Goal: Task Accomplishment & Management: Use online tool/utility

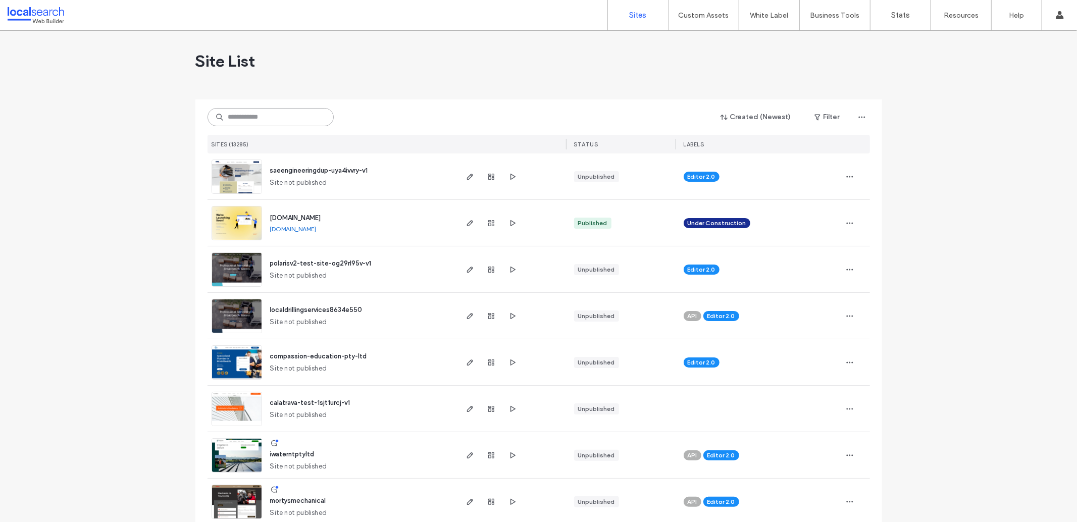
click at [242, 119] on input at bounding box center [270, 117] width 126 height 18
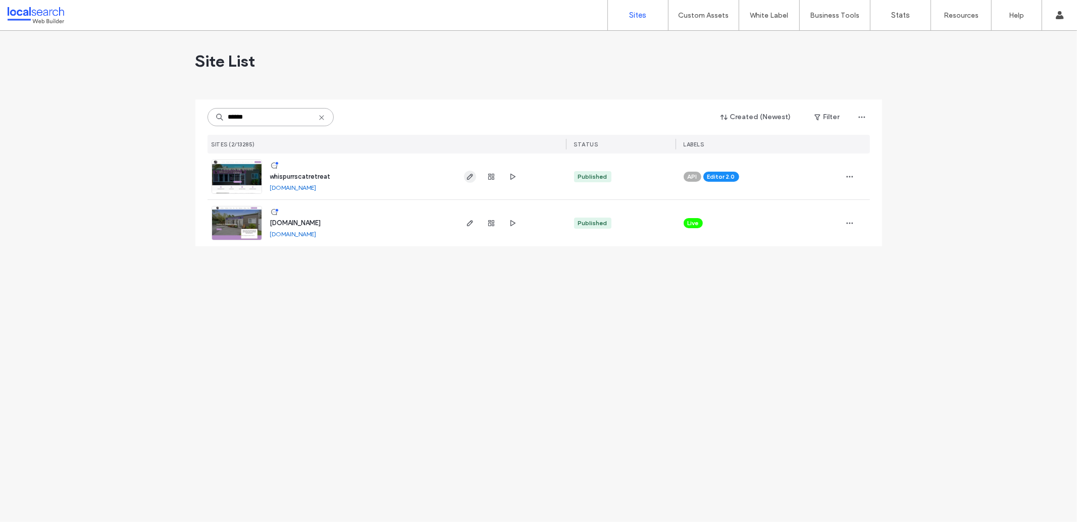
type input "******"
click at [469, 178] on use "button" at bounding box center [469, 177] width 6 height 6
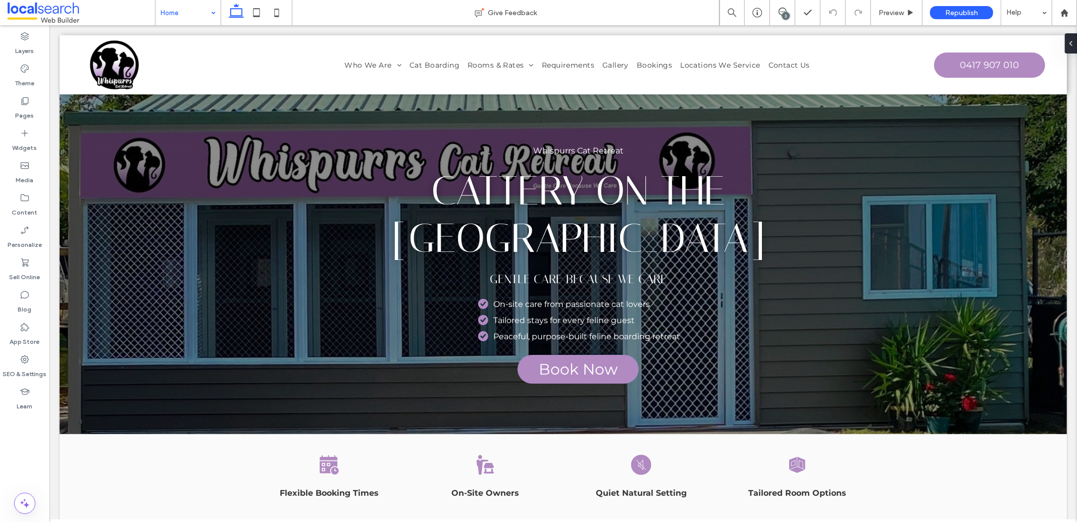
click at [209, 9] on div "Home" at bounding box center [187, 12] width 65 height 25
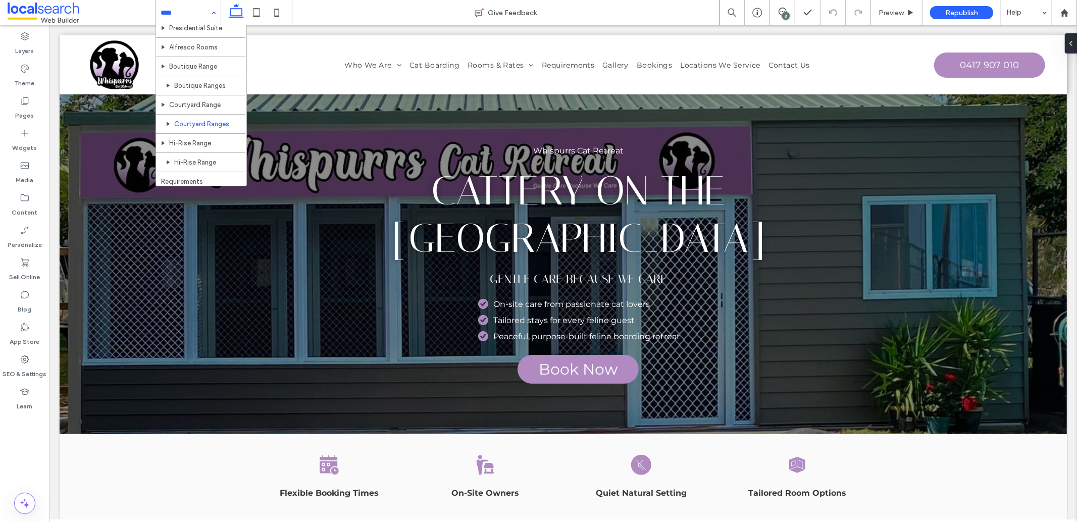
scroll to position [8, 0]
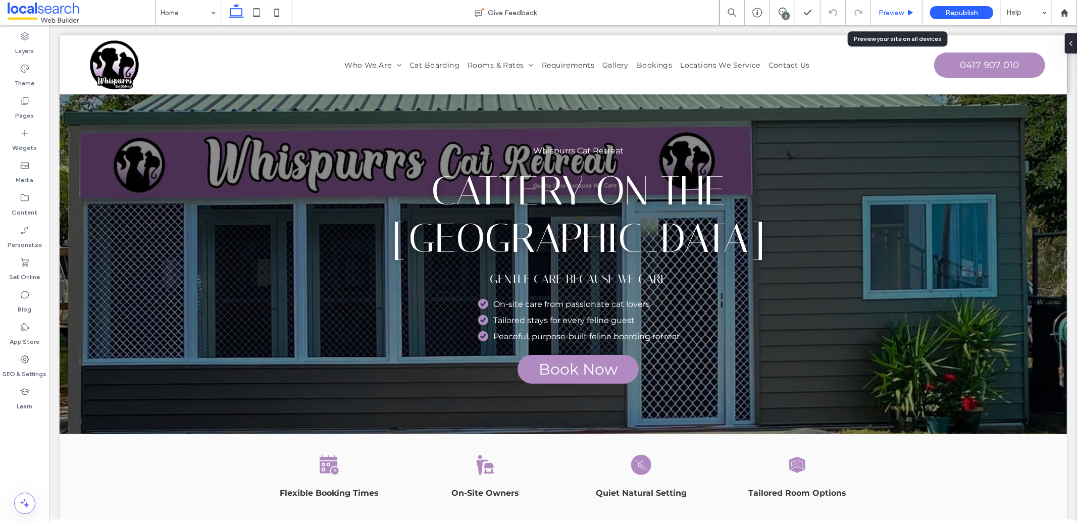
click at [906, 7] on div "Preview" at bounding box center [896, 12] width 51 height 25
click at [895, 7] on div "Preview" at bounding box center [896, 12] width 51 height 25
click at [893, 11] on span "Preview" at bounding box center [890, 13] width 25 height 9
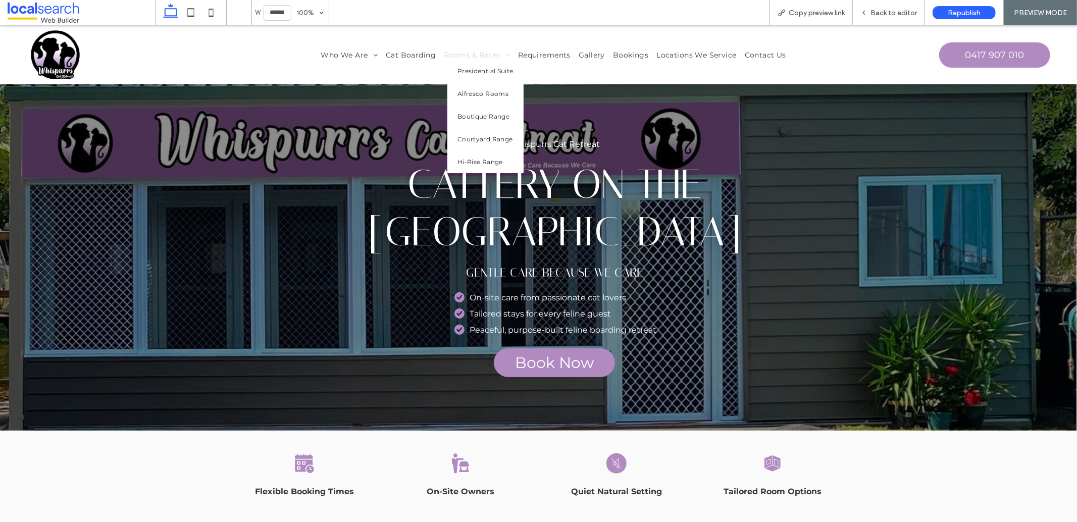
click at [467, 53] on span "Rooms & Rates" at bounding box center [477, 54] width 66 height 9
click at [473, 74] on link "Presidential Suite" at bounding box center [485, 70] width 76 height 23
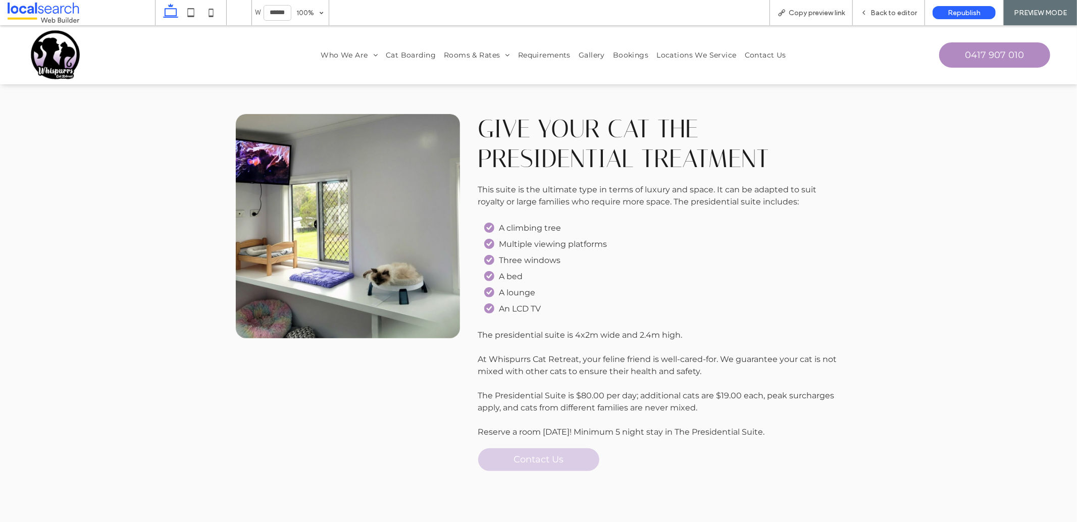
scroll to position [168, 0]
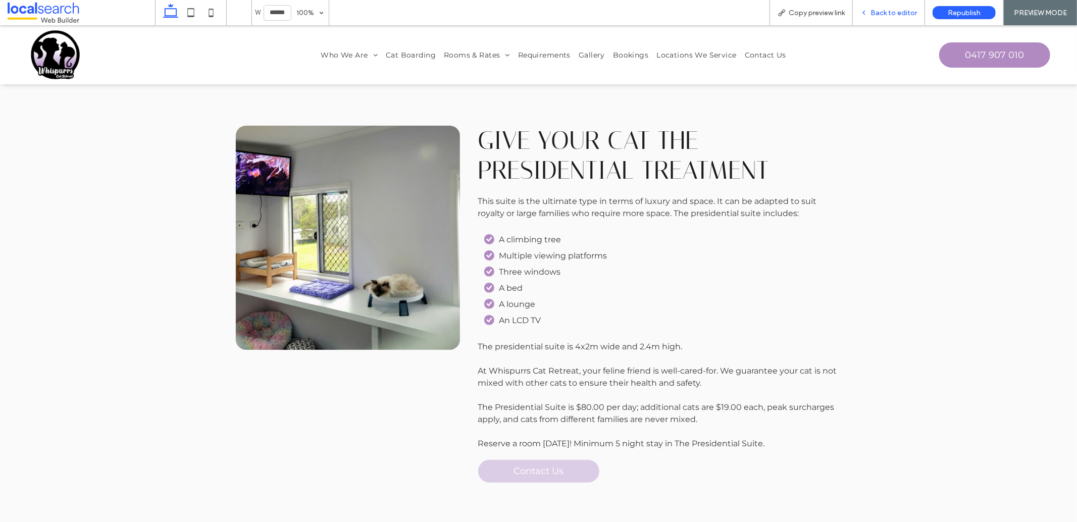
click at [878, 11] on span "Back to editor" at bounding box center [893, 13] width 46 height 9
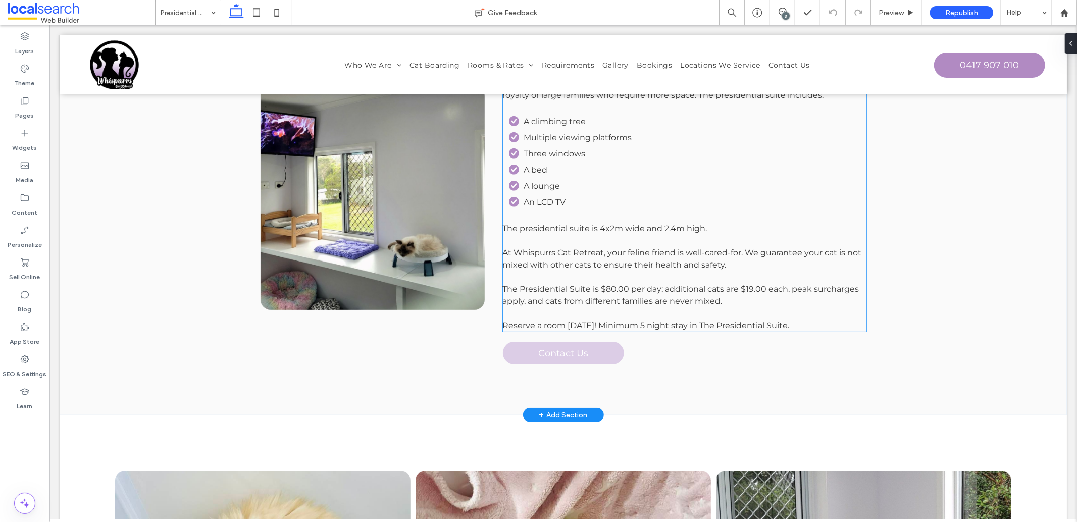
scroll to position [230, 0]
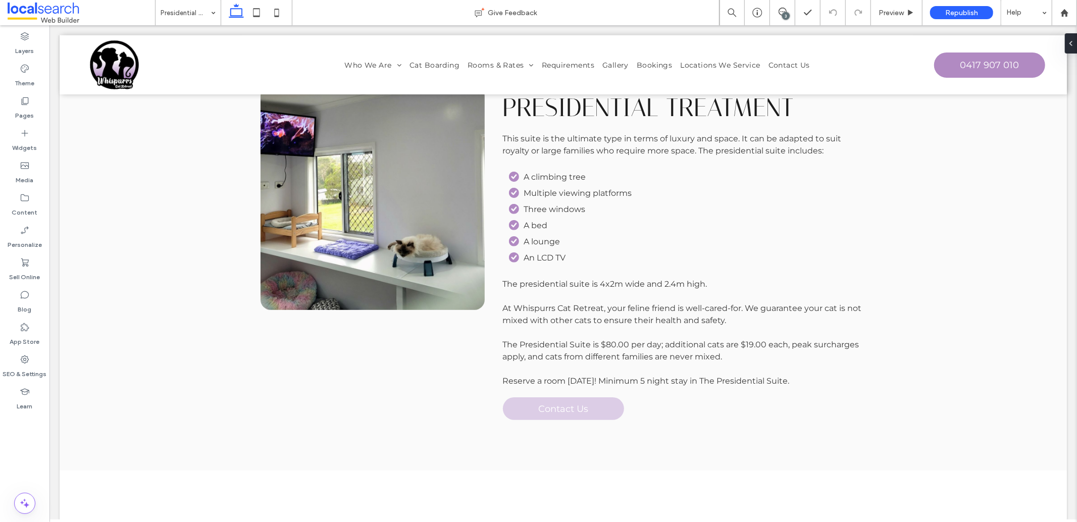
click at [782, 15] on div "3" at bounding box center [786, 16] width 8 height 8
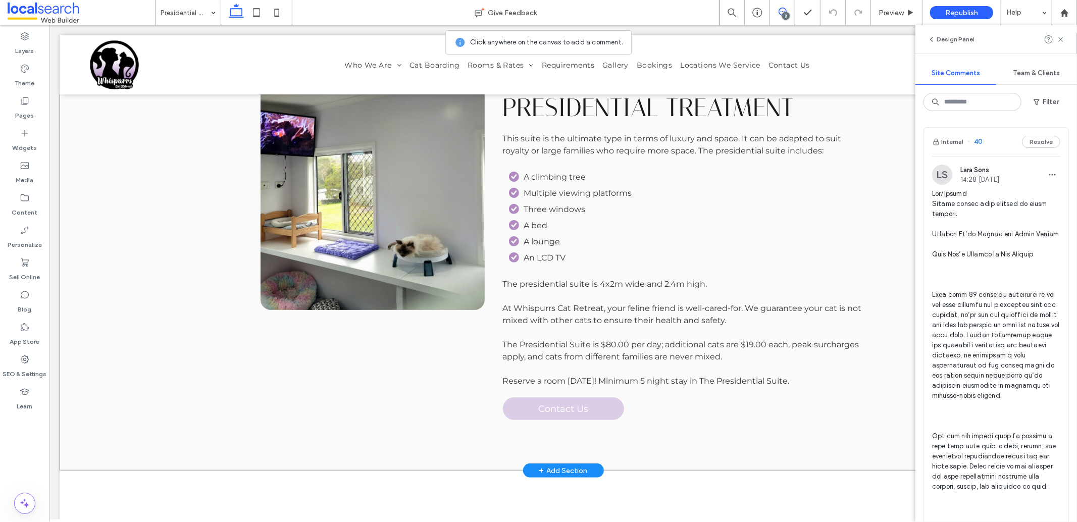
click at [205, 365] on div "Button Give Your Cat The Presidential Treatment This suite is the ultimate type…" at bounding box center [562, 242] width 1007 height 458
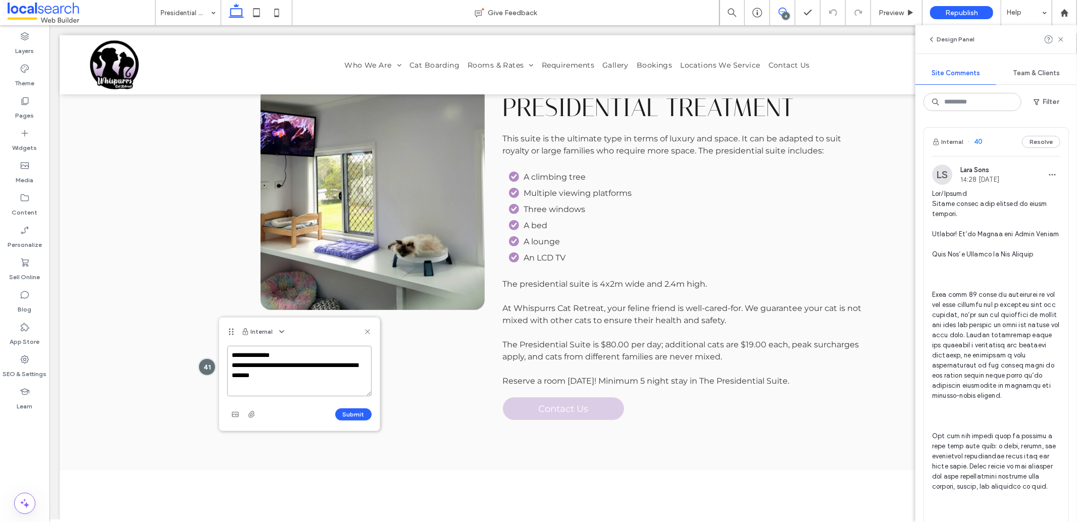
paste textarea "**********"
type textarea "**********"
click at [357, 412] on button "Submit" at bounding box center [353, 414] width 36 height 12
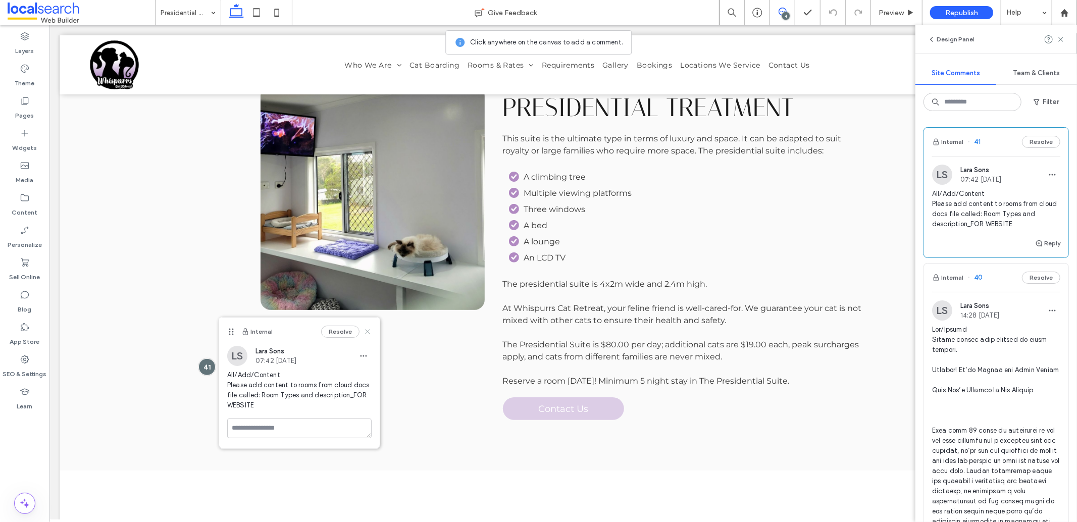
click at [364, 331] on icon at bounding box center [367, 332] width 8 height 8
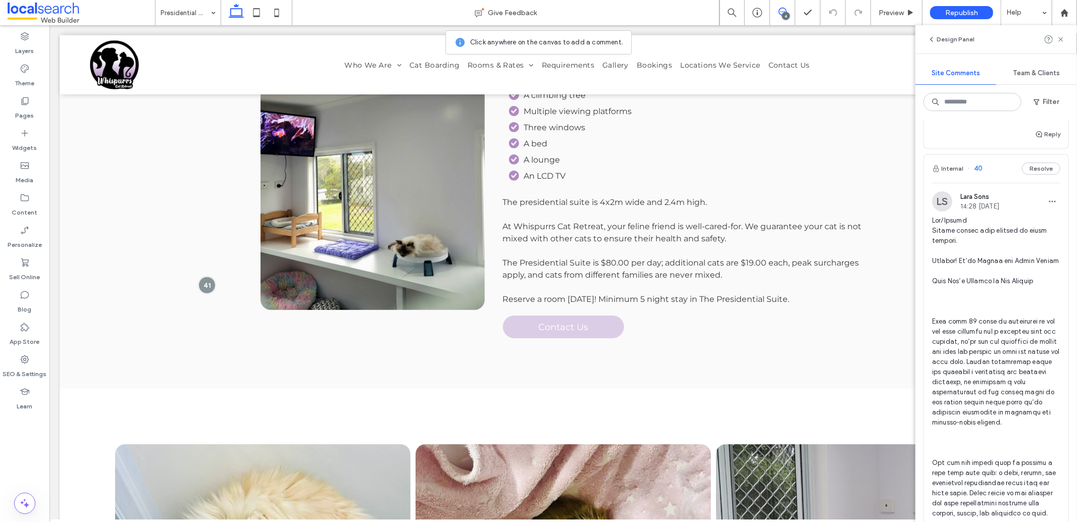
scroll to position [110, 0]
click at [1048, 203] on icon "button" at bounding box center [1052, 200] width 8 height 8
click at [1023, 223] on div "Edit" at bounding box center [1007, 226] width 90 height 19
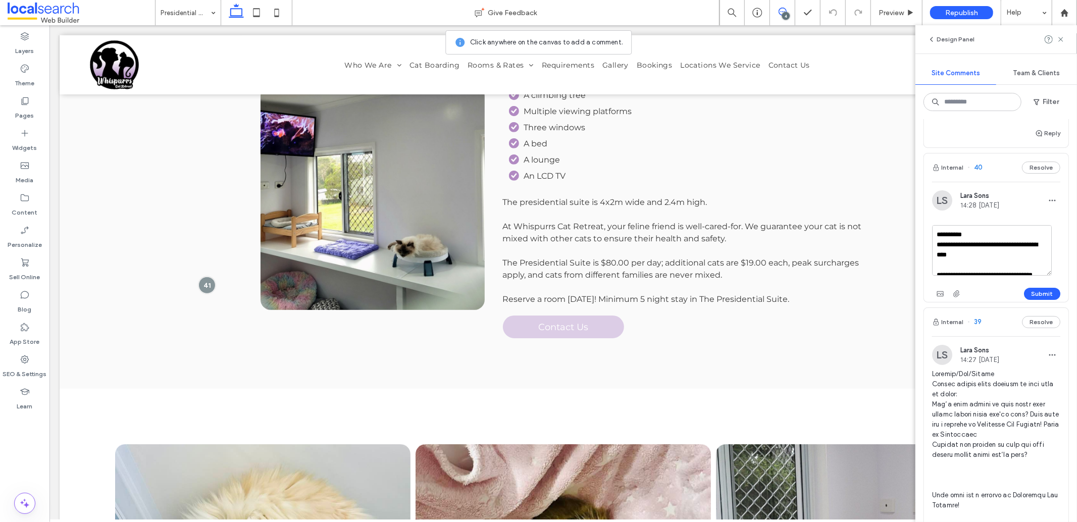
click at [977, 234] on textarea at bounding box center [992, 250] width 120 height 50
type textarea "**********"
click at [1034, 296] on button "Submit" at bounding box center [1042, 294] width 36 height 12
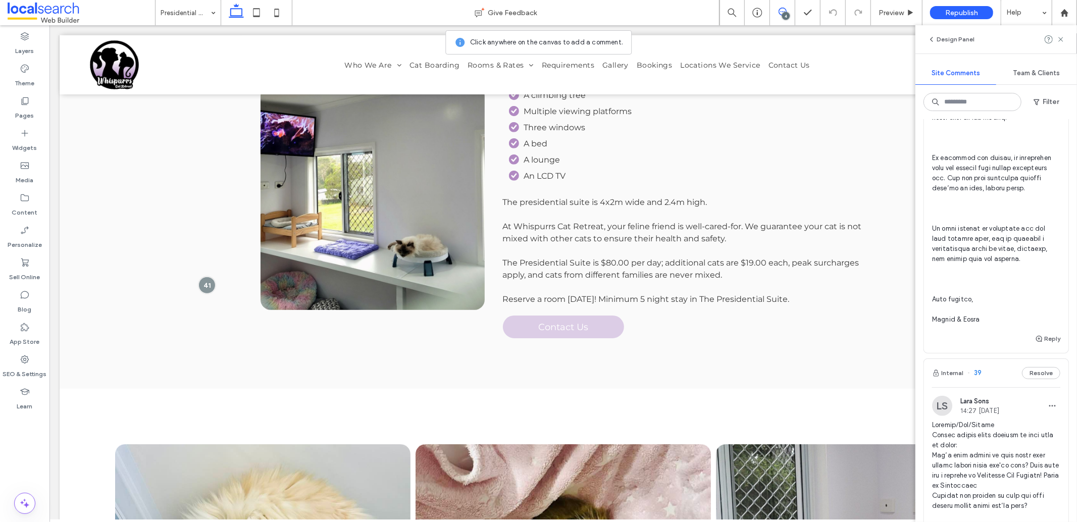
scroll to position [719, 0]
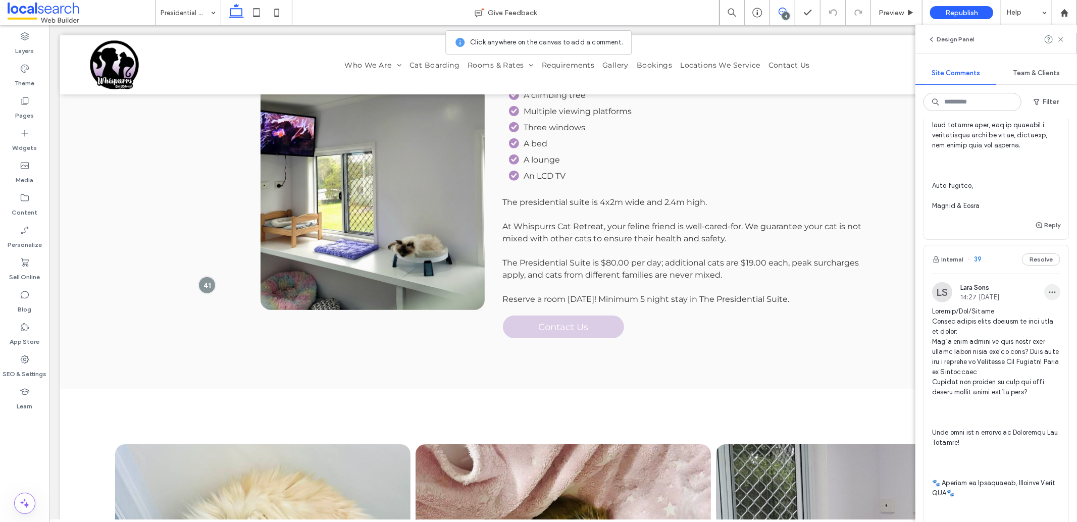
click at [1048, 296] on icon "button" at bounding box center [1052, 292] width 8 height 8
click at [1011, 345] on div "Edit" at bounding box center [1007, 348] width 90 height 19
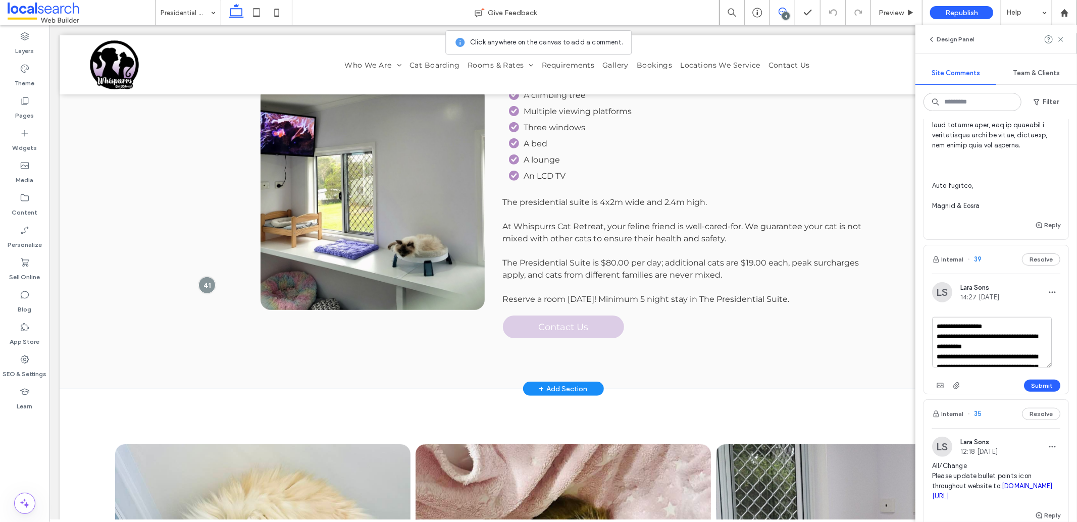
drag, startPoint x: 1014, startPoint y: 384, endPoint x: 910, endPoint y: 359, distance: 107.0
click at [985, 354] on textarea at bounding box center [992, 342] width 120 height 50
type textarea "**********"
click at [1041, 392] on button "Submit" at bounding box center [1042, 386] width 36 height 12
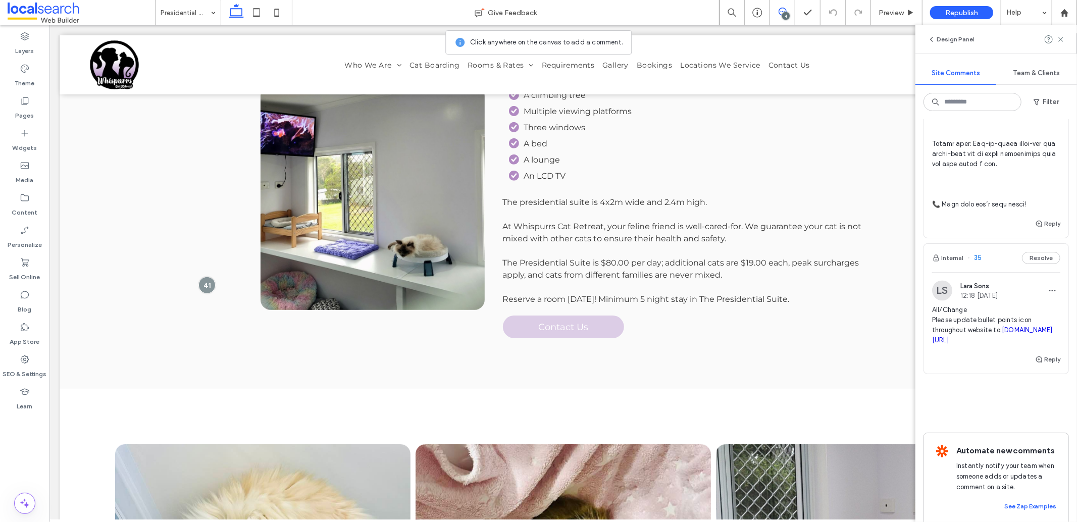
scroll to position [1657, 0]
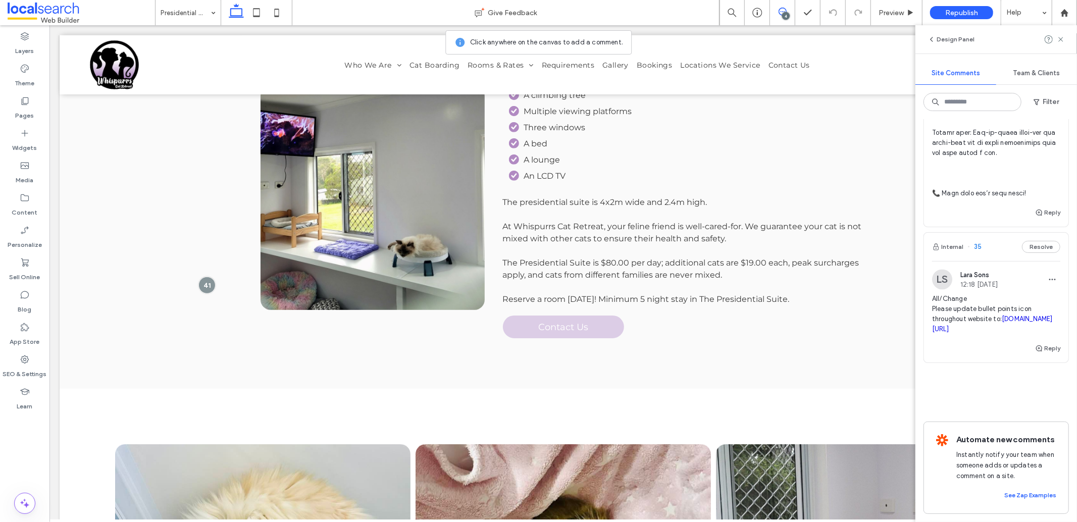
click at [1054, 270] on div "LS Lara Sons 12:18 Jul 22 2025 All/Change Please update bullet points icon thro…" at bounding box center [996, 306] width 144 height 73
click at [1045, 259] on div at bounding box center [538, 261] width 1077 height 522
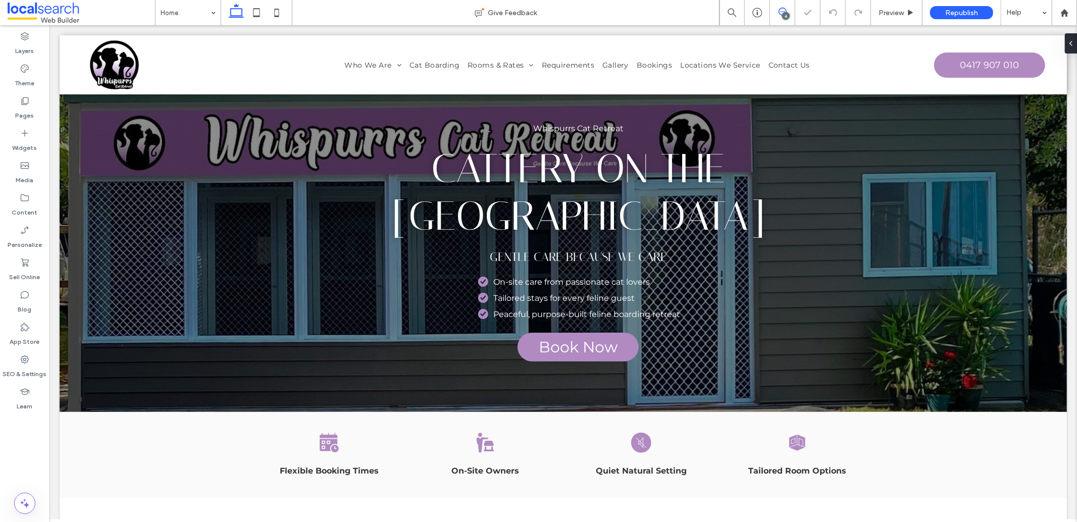
click at [776, 9] on span at bounding box center [782, 12] width 25 height 8
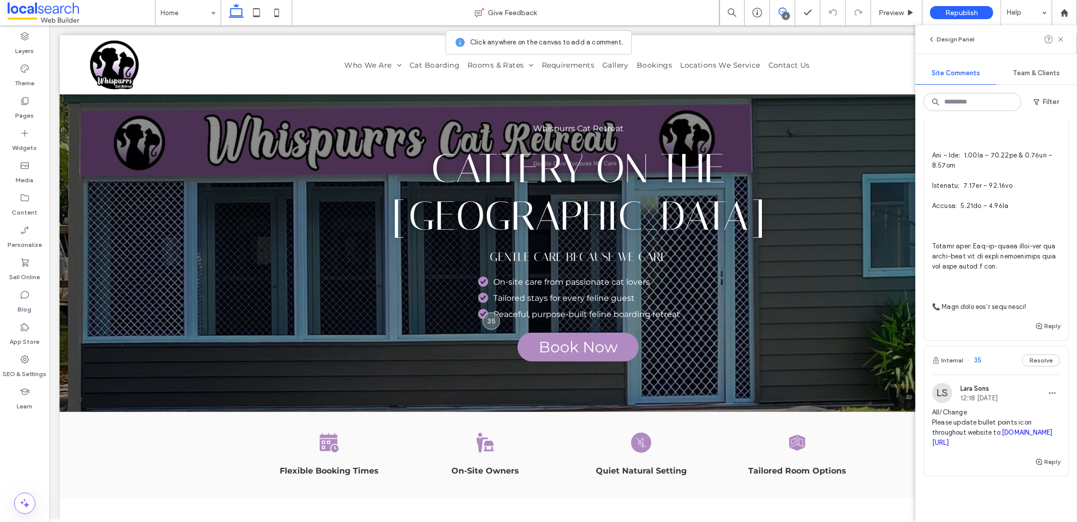
scroll to position [1594, 0]
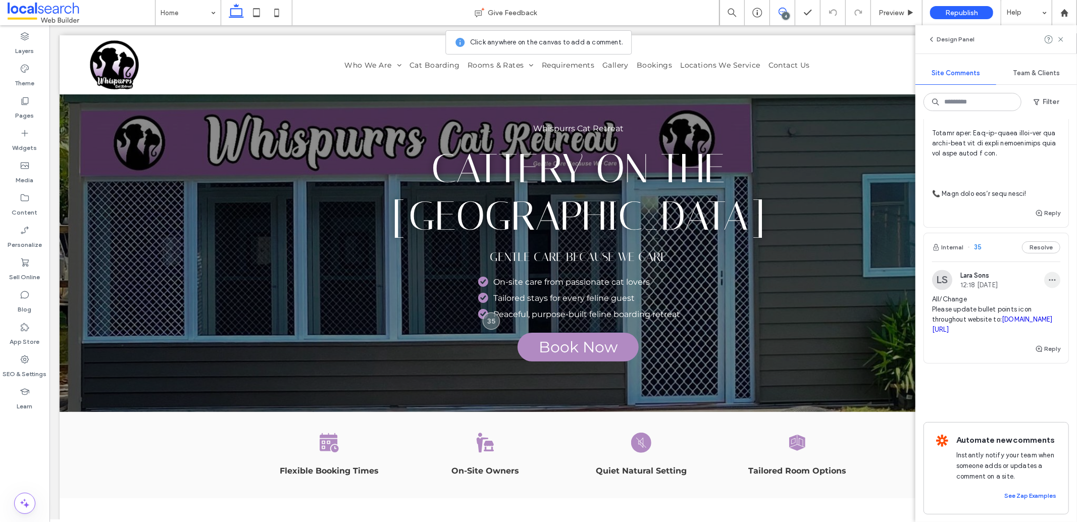
click at [1047, 288] on span "button" at bounding box center [1052, 280] width 16 height 16
click at [1040, 342] on div "Edit" at bounding box center [1007, 346] width 90 height 19
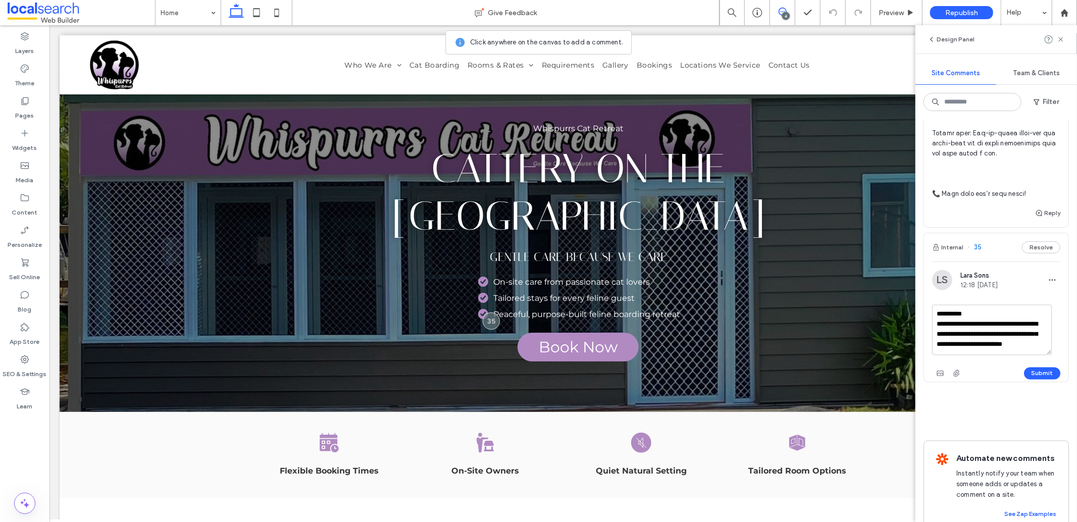
click at [984, 355] on textarea "**********" at bounding box center [992, 330] width 120 height 50
type textarea "**********"
click at [1036, 380] on button "Submit" at bounding box center [1042, 373] width 36 height 12
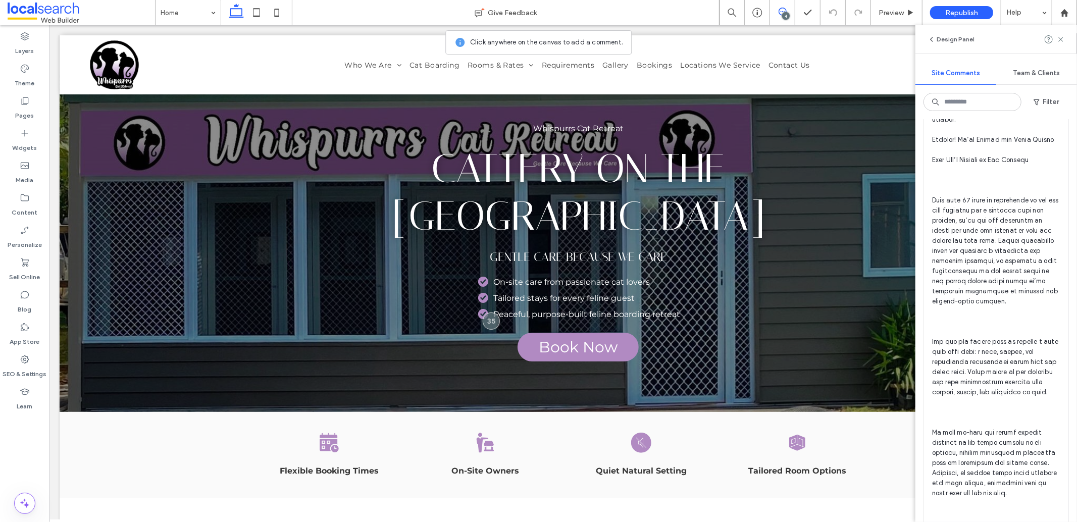
scroll to position [0, 0]
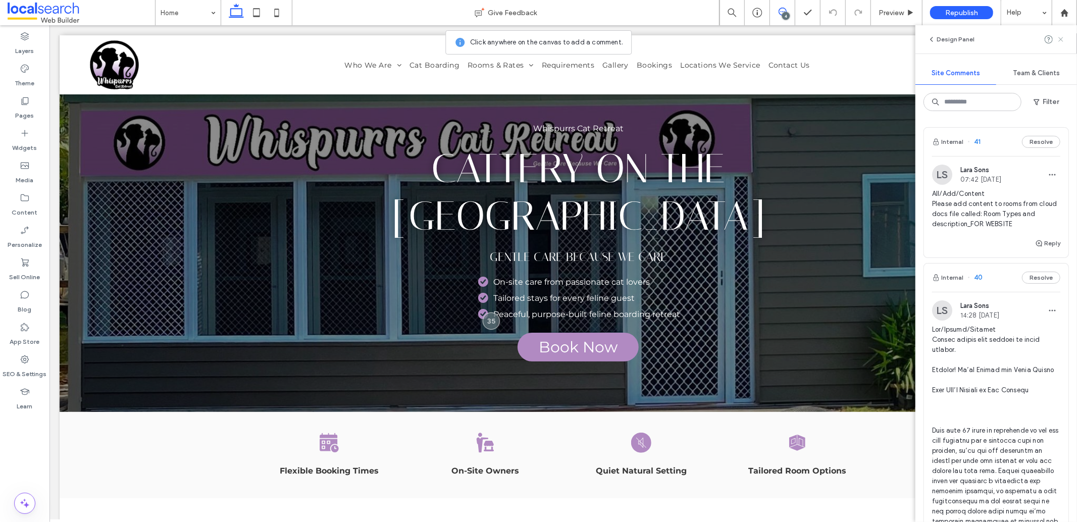
click at [1061, 38] on use at bounding box center [1060, 39] width 5 height 5
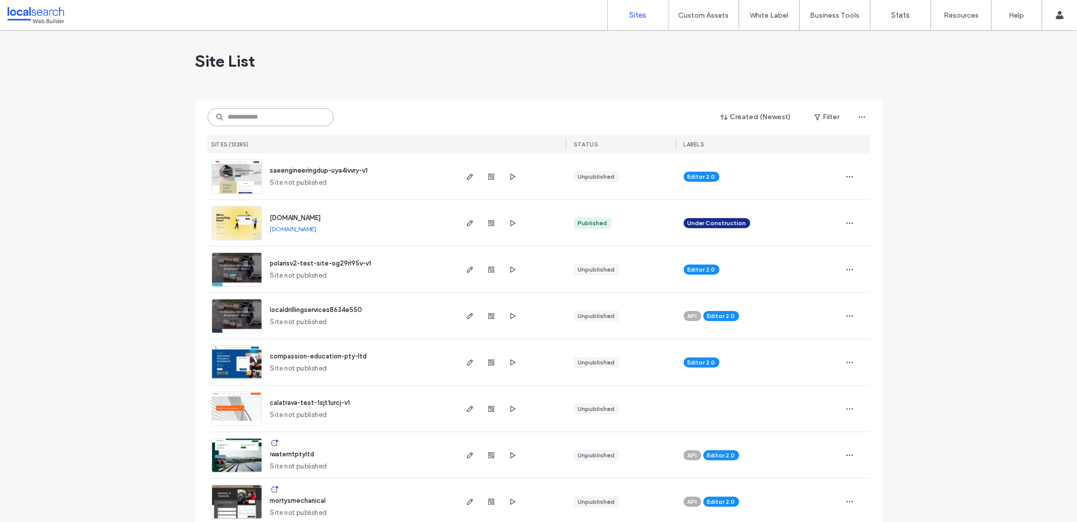
drag, startPoint x: 265, startPoint y: 110, endPoint x: 276, endPoint y: 93, distance: 20.4
click at [269, 108] on input at bounding box center [270, 117] width 126 height 18
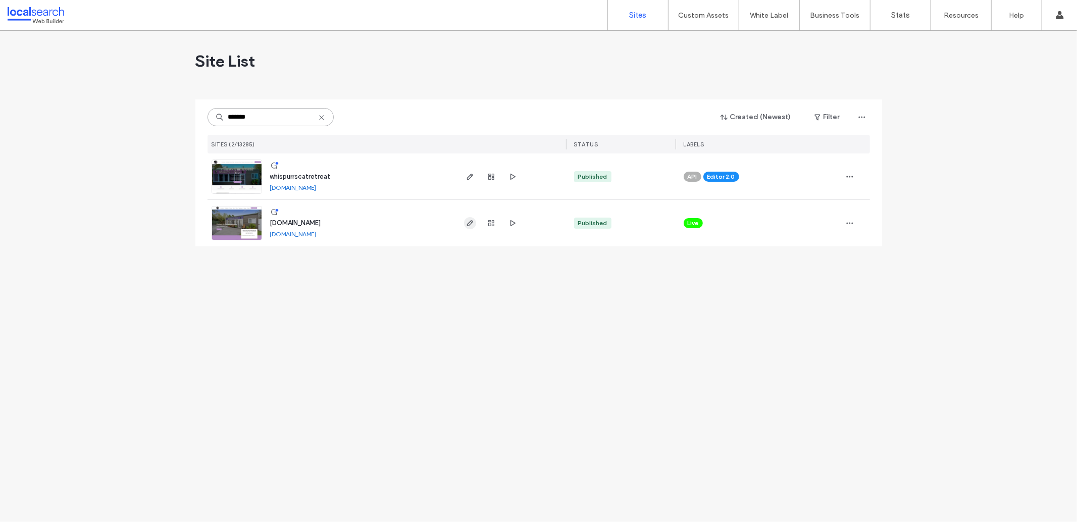
type input "*******"
click at [468, 221] on icon "button" at bounding box center [470, 223] width 8 height 8
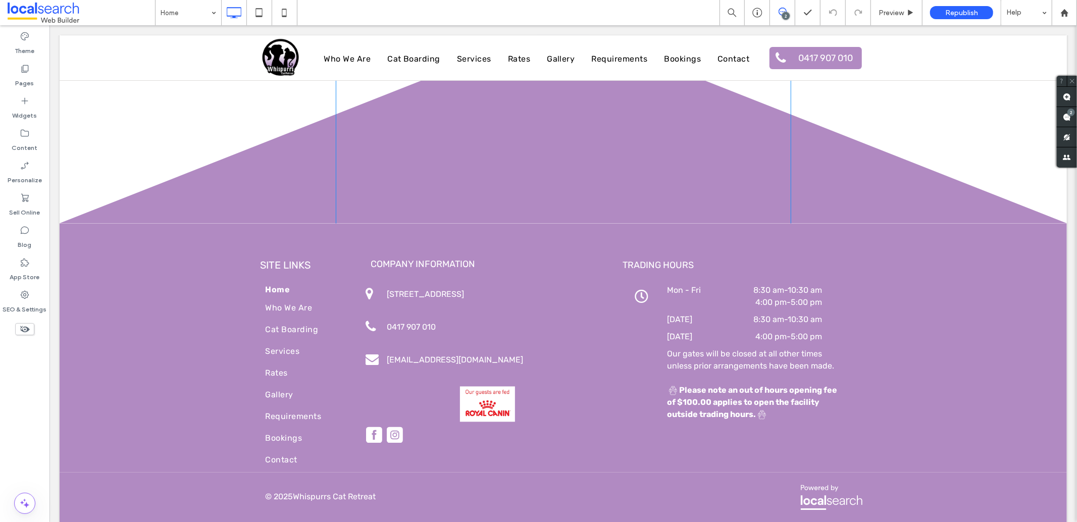
scroll to position [1538, 0]
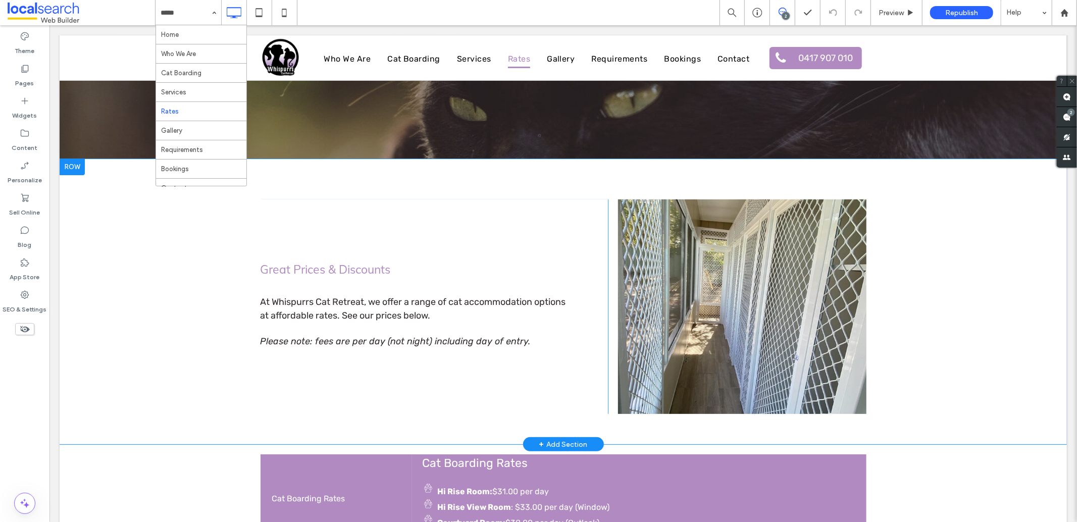
scroll to position [122, 0]
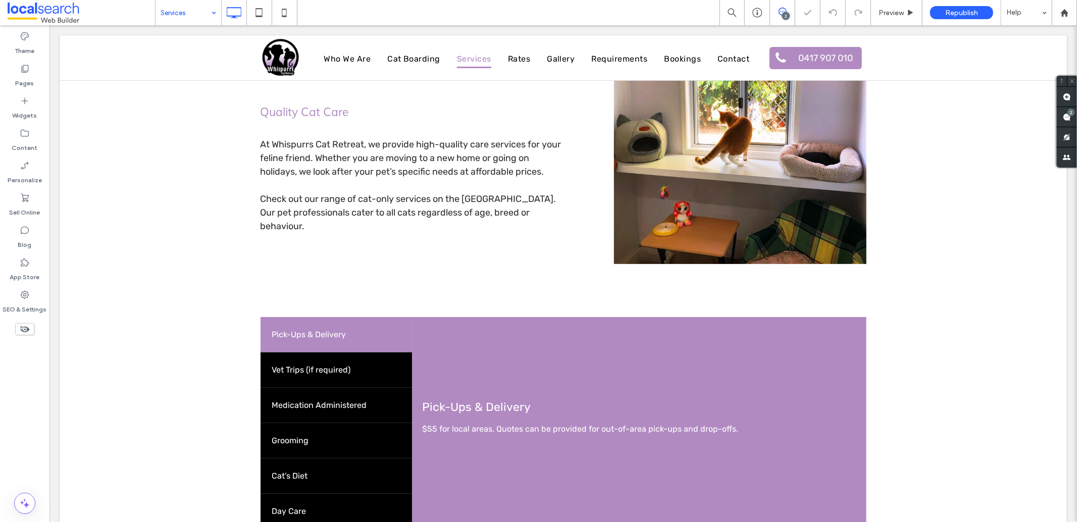
click at [191, 22] on input at bounding box center [186, 12] width 50 height 25
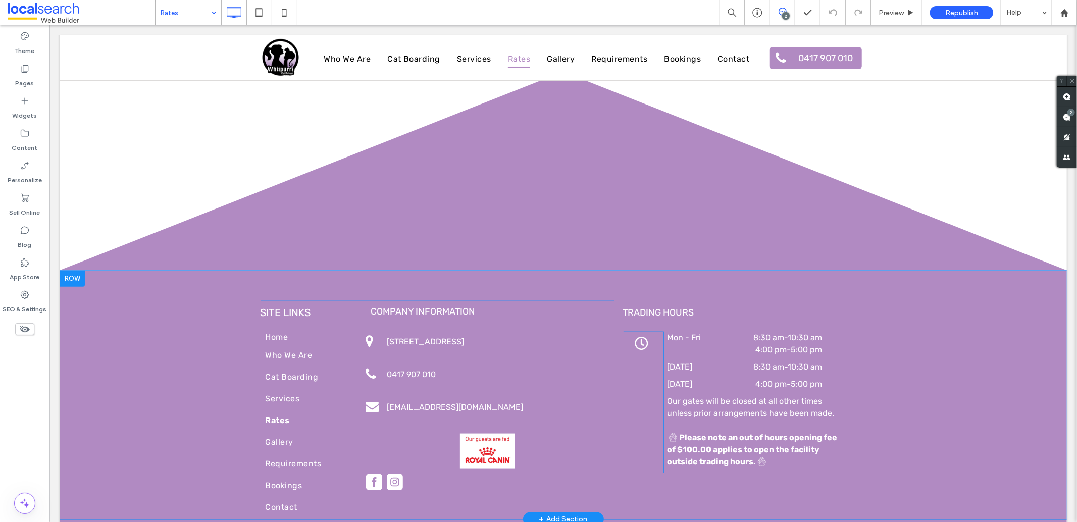
scroll to position [1005, 0]
